Goal: Task Accomplishment & Management: Use online tool/utility

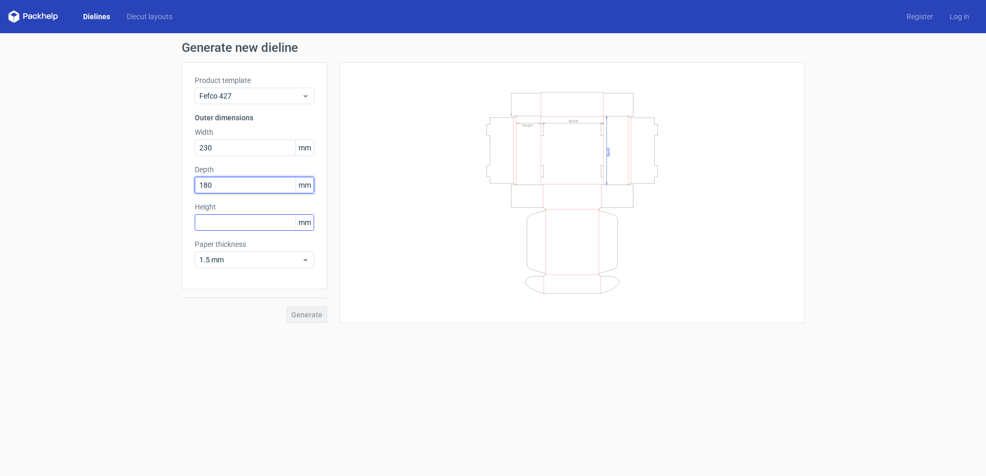
type input "180"
click at [245, 216] on input "text" at bounding box center [254, 222] width 119 height 17
type input "50"
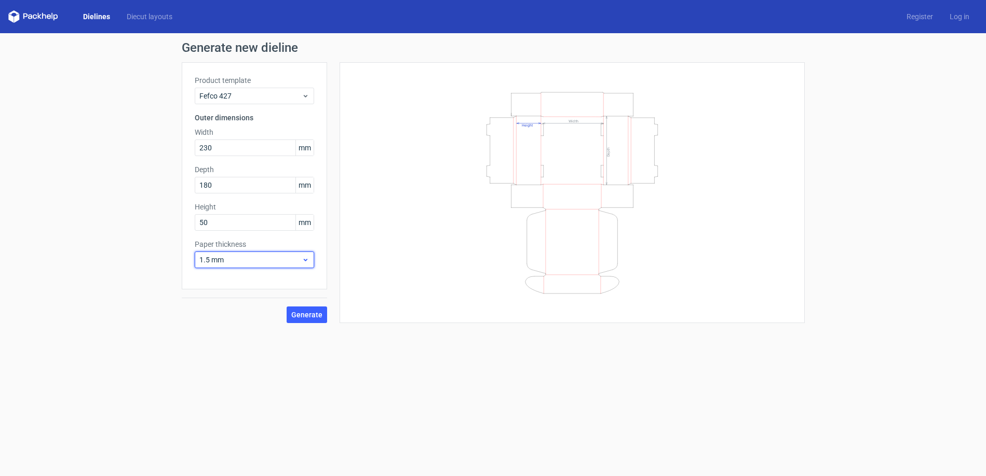
click at [239, 262] on span "1.5 mm" at bounding box center [250, 260] width 102 height 10
click at [247, 286] on div "0.4 mm" at bounding box center [254, 283] width 111 height 17
click at [249, 252] on div "0.4 mm" at bounding box center [254, 260] width 119 height 17
click at [255, 333] on div "1.5 mm" at bounding box center [254, 332] width 111 height 17
click at [309, 319] on span "Generate" at bounding box center [306, 314] width 31 height 7
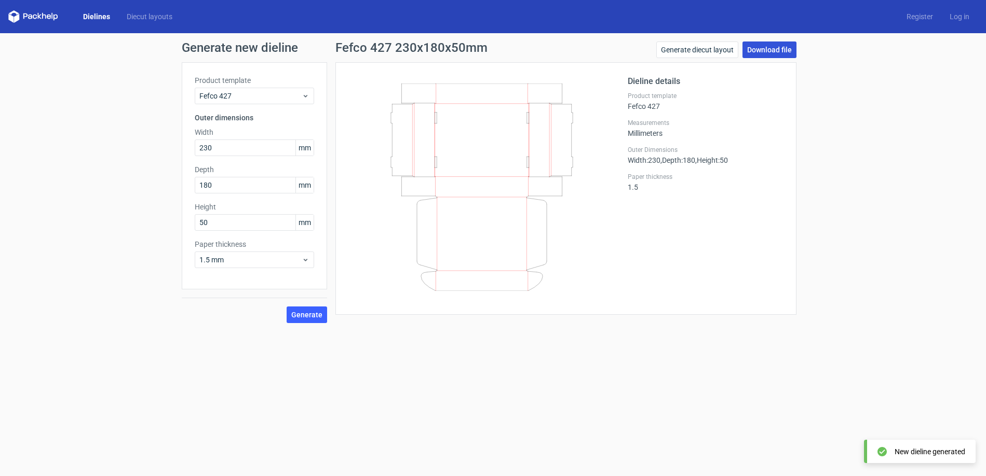
click at [761, 56] on link "Download file" at bounding box center [769, 50] width 54 height 17
